Goal: Task Accomplishment & Management: Complete application form

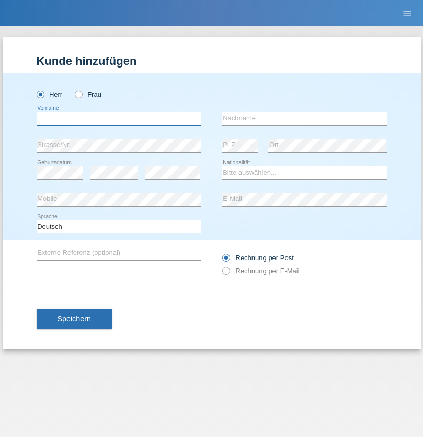
click at [119, 118] on input "text" at bounding box center [119, 118] width 165 height 13
type input "Mohamed"
click at [304, 118] on input "text" at bounding box center [304, 118] width 165 height 13
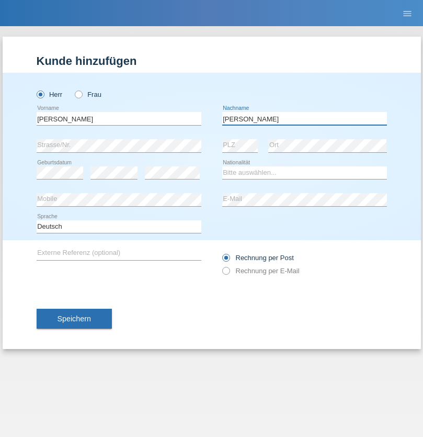
type input "Mohamed"
select select "SY"
select select "C"
select select "21"
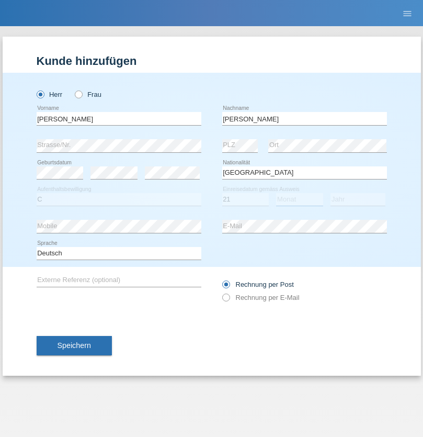
select select "12"
select select "2013"
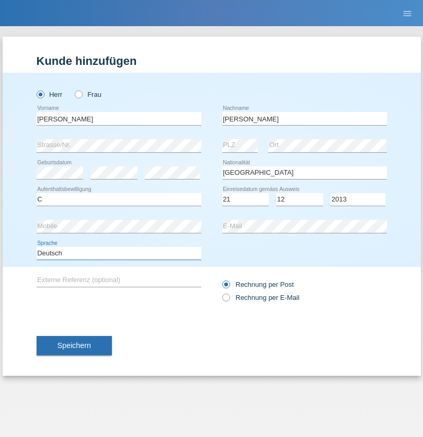
select select "en"
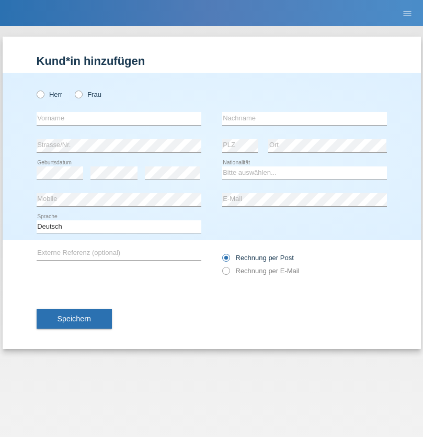
radio input "true"
click at [119, 118] on input "text" at bounding box center [119, 118] width 165 height 13
type input "David"
click at [304, 118] on input "text" at bounding box center [304, 118] width 165 height 13
type input "Senn"
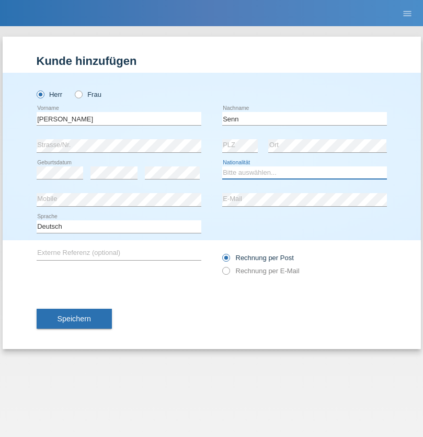
select select "CH"
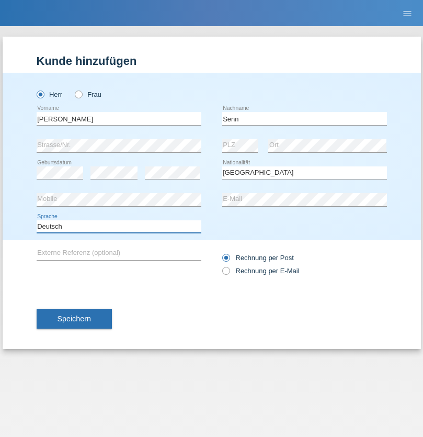
select select "en"
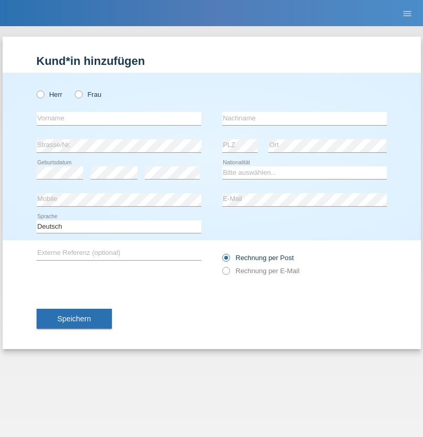
radio input "true"
click at [119, 118] on input "text" at bounding box center [119, 118] width 165 height 13
type input "Andre"
click at [304, 118] on input "text" at bounding box center [304, 118] width 165 height 13
type input "Hofmann"
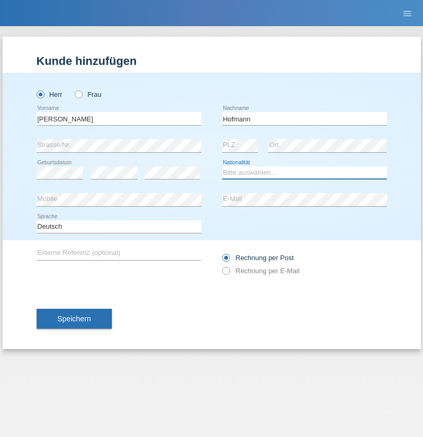
select select "CH"
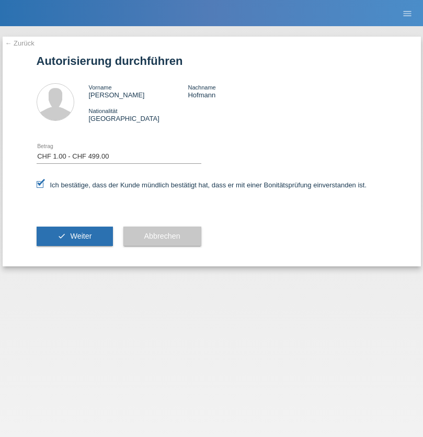
select select "1"
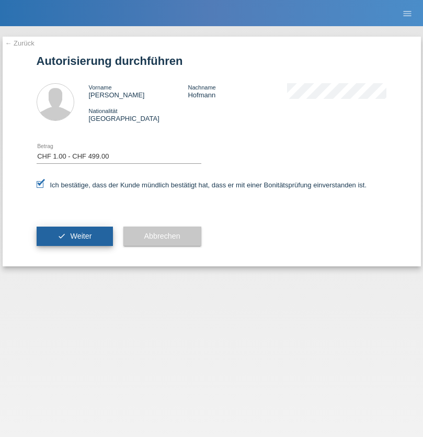
click at [74, 236] on span "Weiter" at bounding box center [80, 236] width 21 height 8
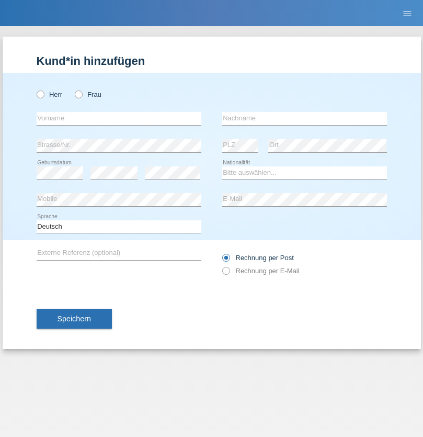
radio input "true"
click at [119, 118] on input "text" at bounding box center [119, 118] width 165 height 13
type input "Nikodem"
click at [304, 118] on input "text" at bounding box center [304, 118] width 165 height 13
type input "[PERSON_NAME]"
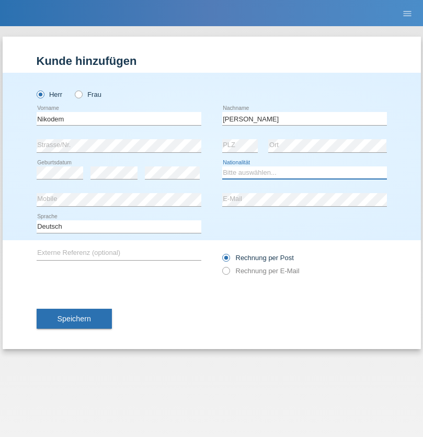
select select "PL"
select select "C"
select select "08"
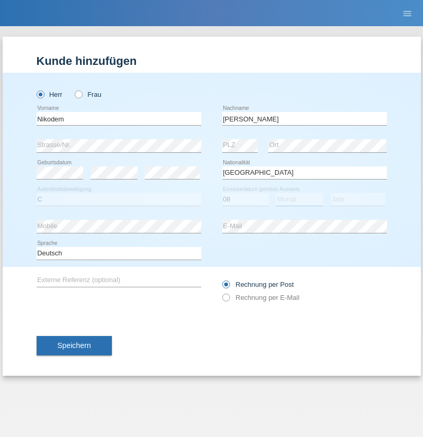
select select "05"
select select "2020"
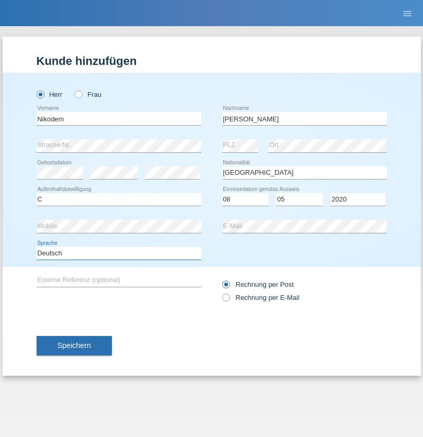
select select "en"
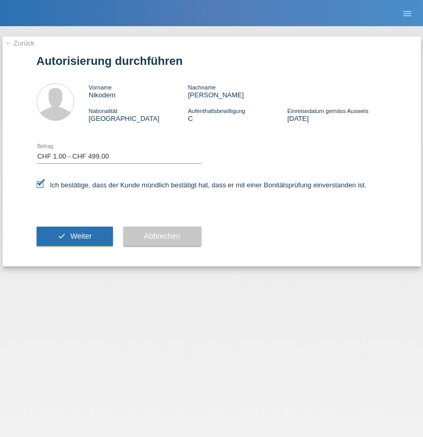
select select "1"
click at [74, 236] on span "Weiter" at bounding box center [80, 236] width 21 height 8
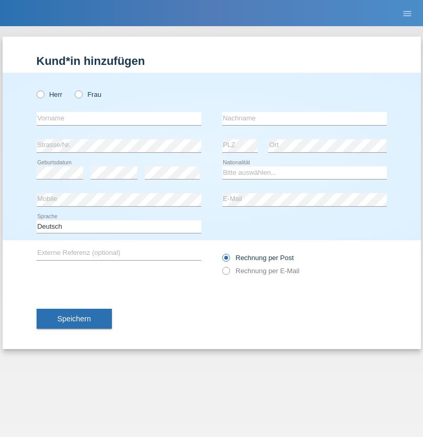
radio input "true"
click at [119, 118] on input "text" at bounding box center [119, 118] width 165 height 13
type input "firat"
click at [304, 118] on input "text" at bounding box center [304, 118] width 165 height 13
type input "kara"
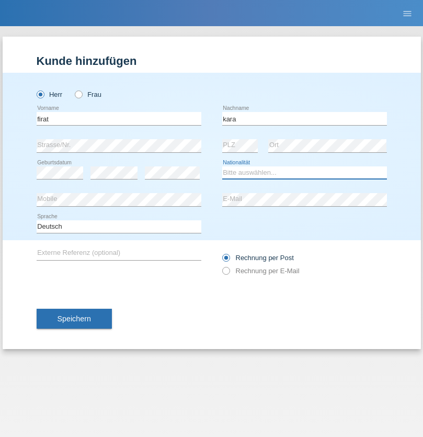
select select "CH"
radio input "true"
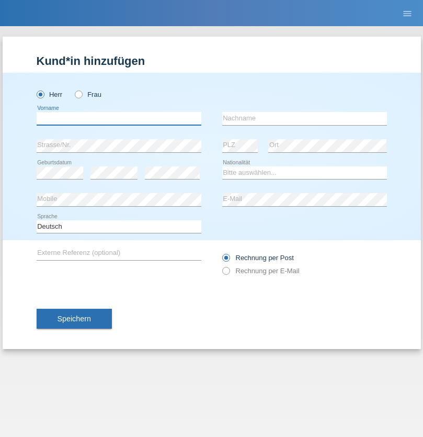
click at [119, 118] on input "text" at bounding box center [119, 118] width 165 height 13
type input "[PERSON_NAME]"
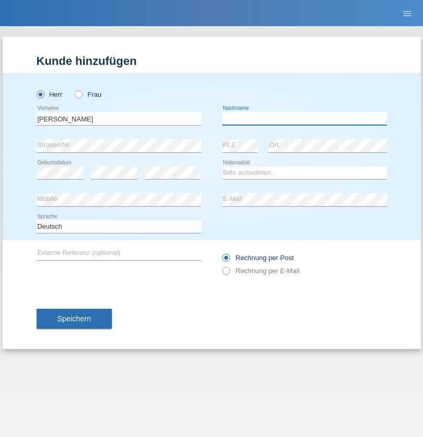
click at [304, 118] on input "text" at bounding box center [304, 118] width 165 height 13
type input "Fortugno"
select select "IT"
select select "C"
select select "09"
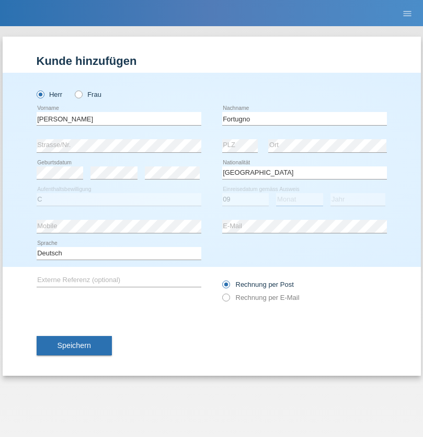
select select "08"
select select "2006"
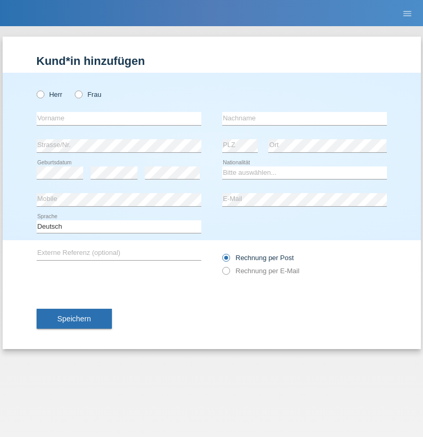
radio input "true"
click at [119, 118] on input "text" at bounding box center [119, 118] width 165 height 13
type input "Farkash"
click at [304, 118] on input "text" at bounding box center [304, 118] width 165 height 13
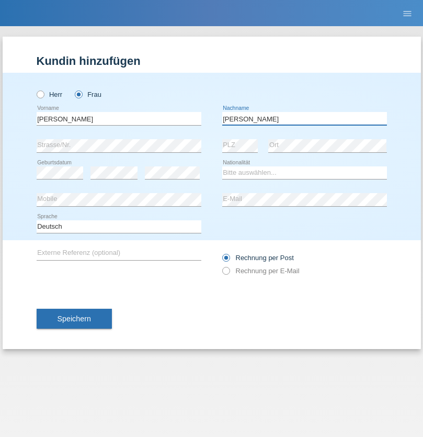
type input "Yolana"
select select "UA"
select select "C"
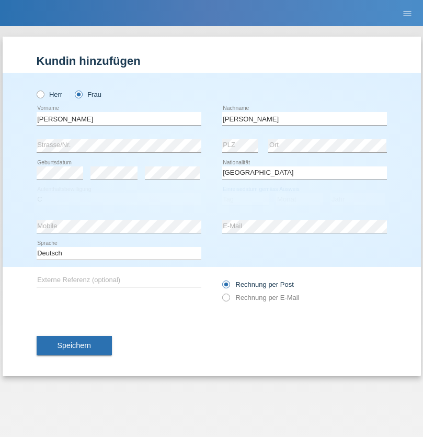
select select "23"
select select "10"
select select "2021"
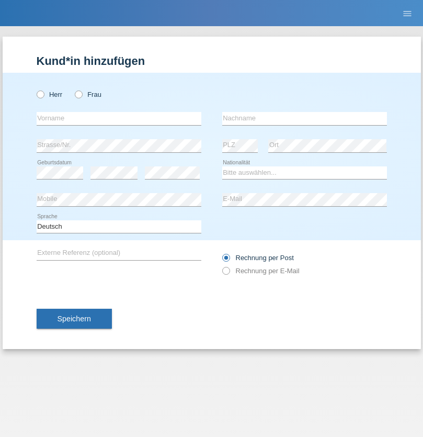
radio input "true"
click at [119, 118] on input "text" at bounding box center [119, 118] width 165 height 13
type input "Nuria"
click at [304, 118] on input "text" at bounding box center [304, 118] width 165 height 13
type input "D'Antino"
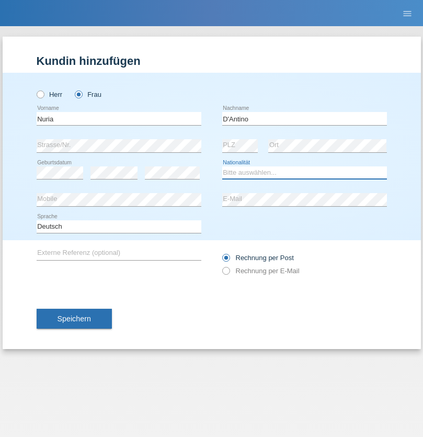
select select "CH"
